Goal: Task Accomplishment & Management: Manage account settings

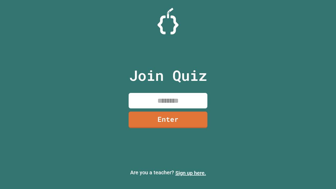
click at [191, 173] on link "Sign up here." at bounding box center [190, 173] width 31 height 6
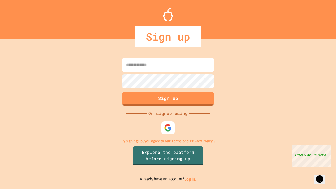
click at [191, 179] on link "Log in." at bounding box center [190, 179] width 12 height 6
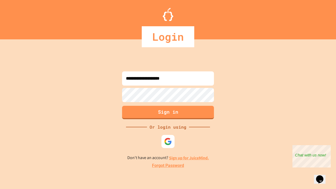
type input "**********"
